Goal: Transaction & Acquisition: Purchase product/service

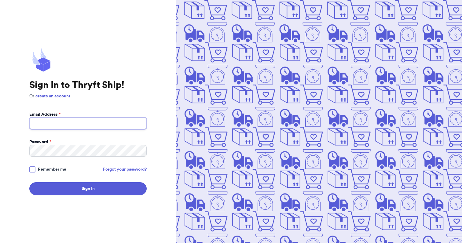
click at [85, 128] on input "Email Address *" at bounding box center [87, 124] width 117 height 12
type input "[EMAIL_ADDRESS][DOMAIN_NAME]"
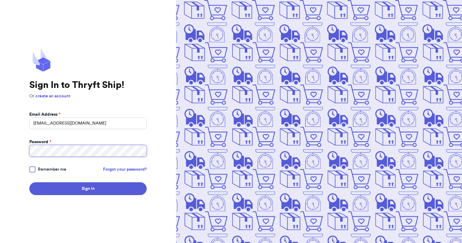
click at [29, 182] on button "Sign In" at bounding box center [87, 188] width 117 height 13
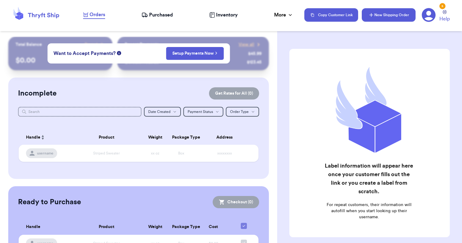
click at [399, 12] on button "New Shipping Order" at bounding box center [389, 14] width 54 height 13
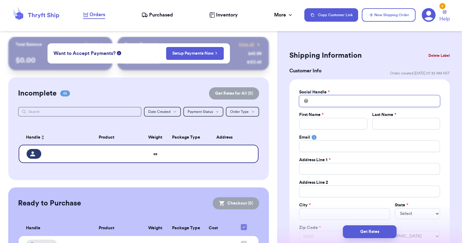
click at [375, 101] on input "Total Amount Paid" at bounding box center [369, 101] width 141 height 12
type input "v"
type input "va"
type input "van"
type input "vane"
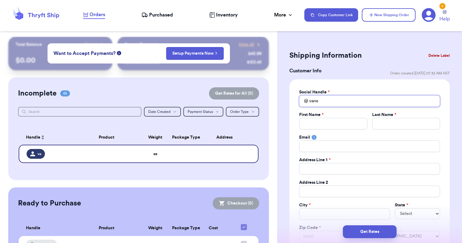
type input "vanes"
type input "[PERSON_NAME]"
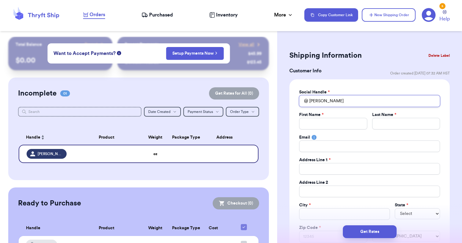
type input "vanessaose"
type input "vanessaosed"
type input "vanessaosedo"
click at [346, 127] on input "Total Amount Paid" at bounding box center [333, 124] width 68 height 12
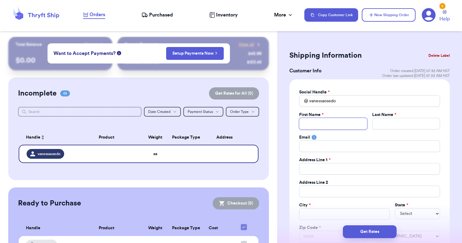
type input "V"
type input "Va"
type input "Van"
type input "Vane"
type input "Vanes"
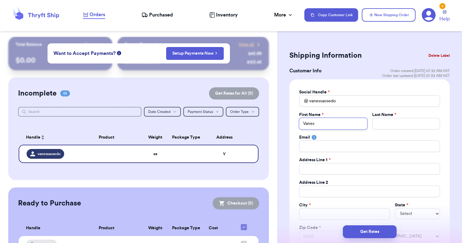
type input "[PERSON_NAME]"
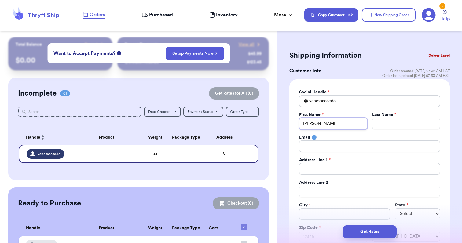
type input "[PERSON_NAME]"
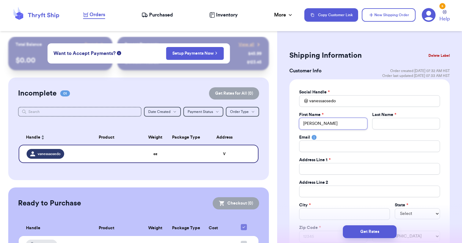
type input "[PERSON_NAME]"
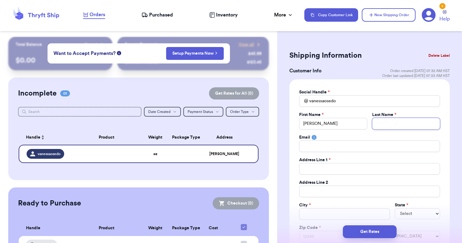
type input "O"
type input "Os"
type input "Ose"
type input "Osed"
type input "Osedo"
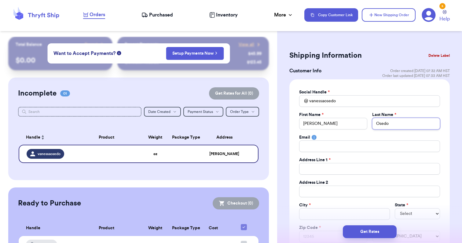
type input "Osedo-"
type input "Osedo-B"
type input "Osedo-Bl"
type input "Osedo-Ble"
type input "[PERSON_NAME]"
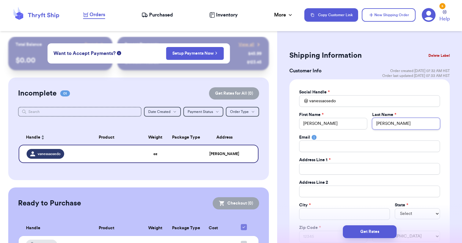
type input "Osedo-Bleec"
type input "[PERSON_NAME]"
type input "Osedo-Bleeche"
type input "[PERSON_NAME]"
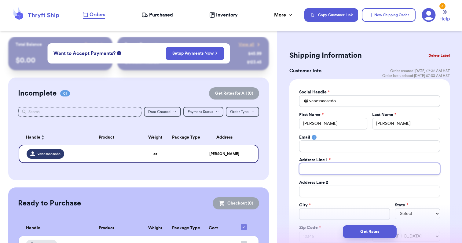
click at [311, 169] on input "Total Amount Paid" at bounding box center [369, 169] width 141 height 12
type input "6"
type input "66"
type input "66-"
type input "66-1"
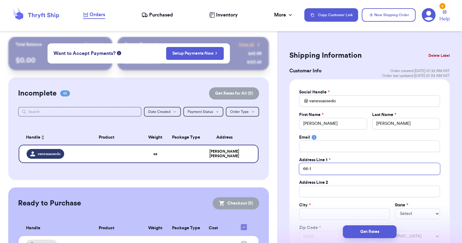
type input "66-14"
type input "66-149"
type input "66-1490"
type input "66-1490 P"
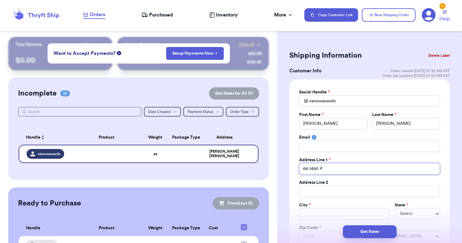
type input "66-1490 Pu"
type input "66-1490 Pu'"
type input "66-1490 Pu'u"
type input "66-1490 Pu'u H"
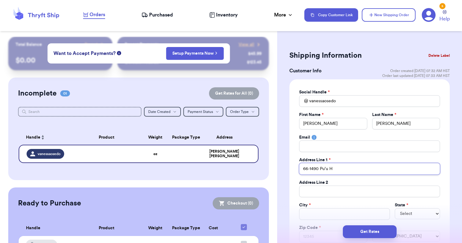
type input "66-1490 Pu'u Hu"
type input "66-1490 Pu'u Hul"
type input "66-1490 Pu'u Hulu"
type input "66-1490 Pu'u [GEOGRAPHIC_DATA]"
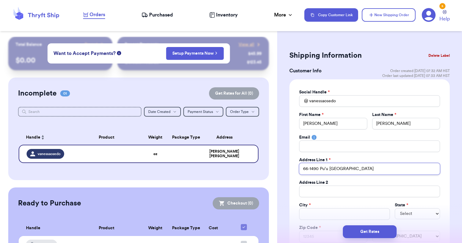
type input "66-1490 Pu'u [GEOGRAPHIC_DATA]"
type input "66-1490 Pu'u [GEOGRAPHIC_DATA] R"
type input "[STREET_ADDRESS]"
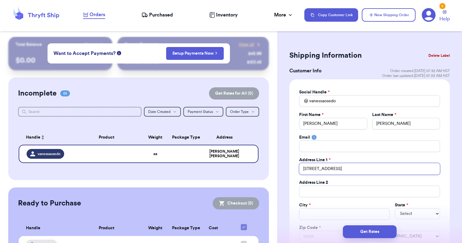
type input "[STREET_ADDRESS]"
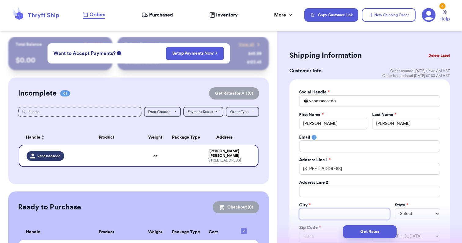
type input "K"
type input "Ka"
type input "Kam"
type input "Kamu"
type input "Kamue"
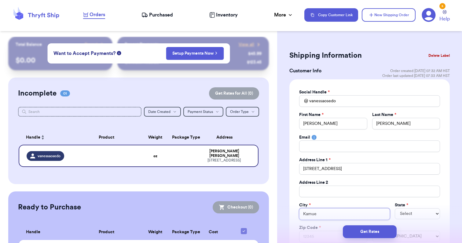
type input "[PERSON_NAME]"
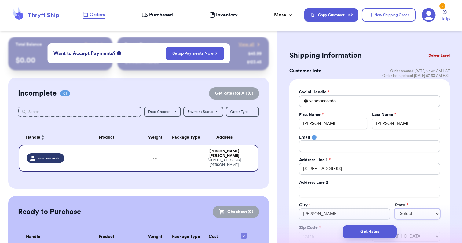
select select "HI"
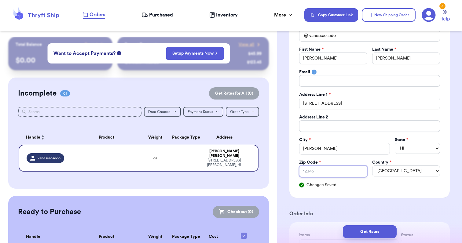
scroll to position [66, 0]
type input "9"
type input "96"
type input "967"
type input "9674"
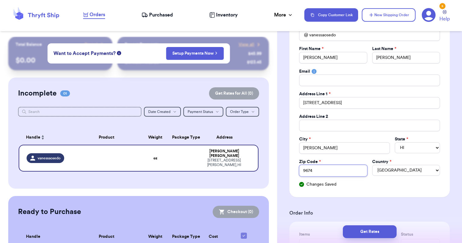
type input "96743"
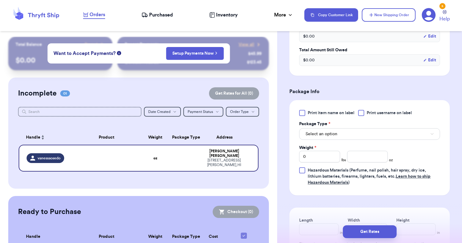
scroll to position [317, 0]
type input "96743"
click at [365, 137] on button "Select an option" at bounding box center [369, 134] width 141 height 12
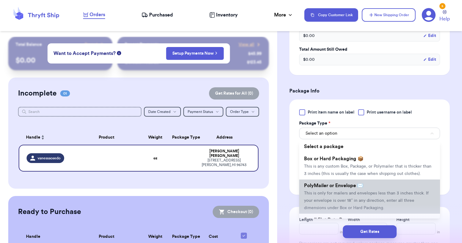
click at [344, 188] on span "PolyMailer or Envelope ✉️" at bounding box center [333, 185] width 59 height 5
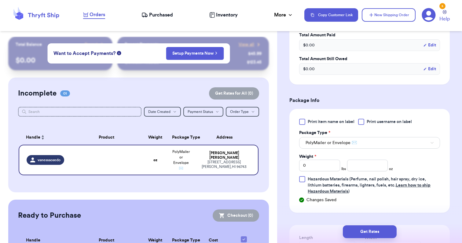
scroll to position [315, 0]
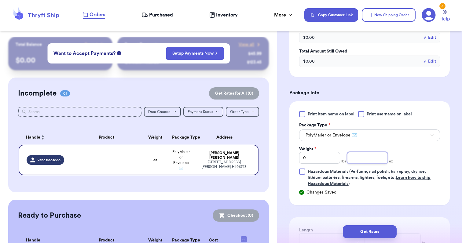
click at [367, 164] on input "number" at bounding box center [367, 158] width 41 height 12
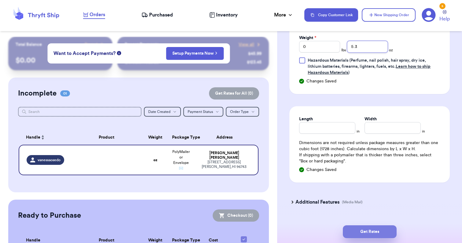
type input "5.3"
click at [364, 230] on button "Get Rates" at bounding box center [370, 232] width 54 height 13
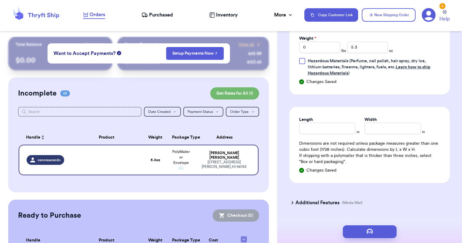
scroll to position [0, 0]
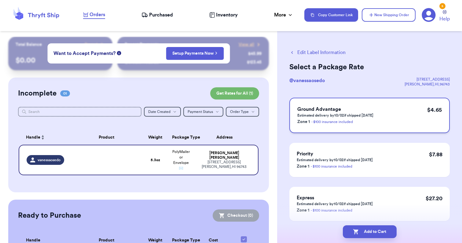
click at [370, 109] on h3 "Ground Advantage" at bounding box center [335, 109] width 76 height 7
click at [367, 231] on button "Add to Cart" at bounding box center [370, 232] width 54 height 13
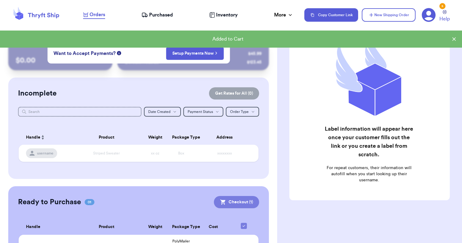
click at [253, 200] on button "Checkout ( 1 )" at bounding box center [236, 202] width 45 height 12
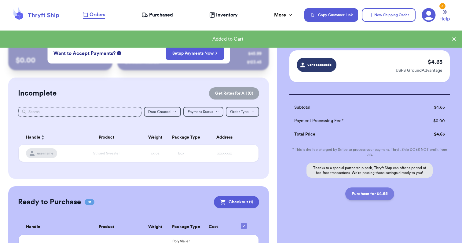
click at [370, 194] on button "Purchase for $4.65" at bounding box center [369, 194] width 49 height 13
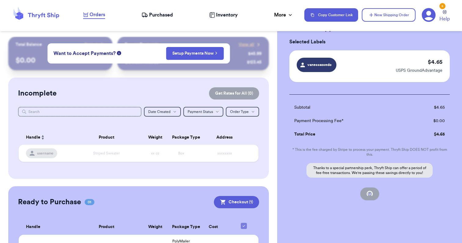
checkbox input "false"
checkbox input "true"
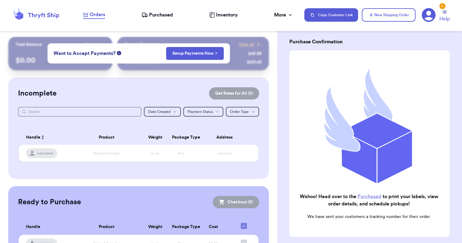
click at [167, 17] on span "Purchased" at bounding box center [161, 14] width 24 height 7
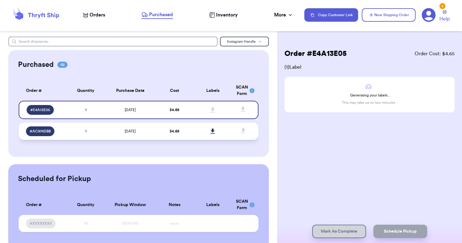
click at [154, 127] on td "[DATE]" at bounding box center [130, 131] width 50 height 17
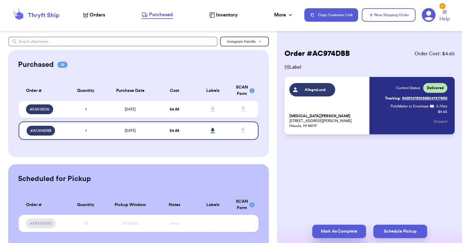
click at [344, 232] on button "Mark As Complete" at bounding box center [339, 231] width 54 height 13
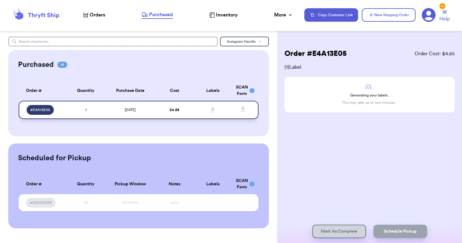
click at [190, 111] on td "$ 4.65" at bounding box center [175, 110] width 39 height 18
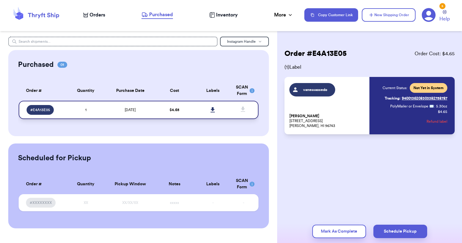
click at [215, 108] on icon at bounding box center [213, 110] width 5 height 6
